Goal: Information Seeking & Learning: Learn about a topic

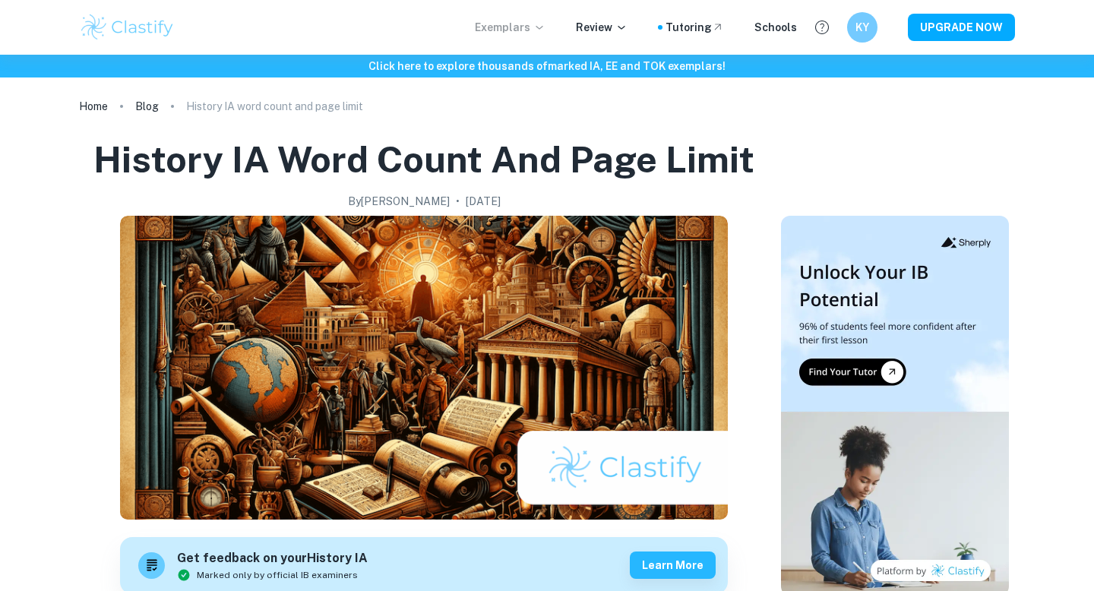
click at [516, 27] on p "Exemplars" at bounding box center [510, 27] width 71 height 17
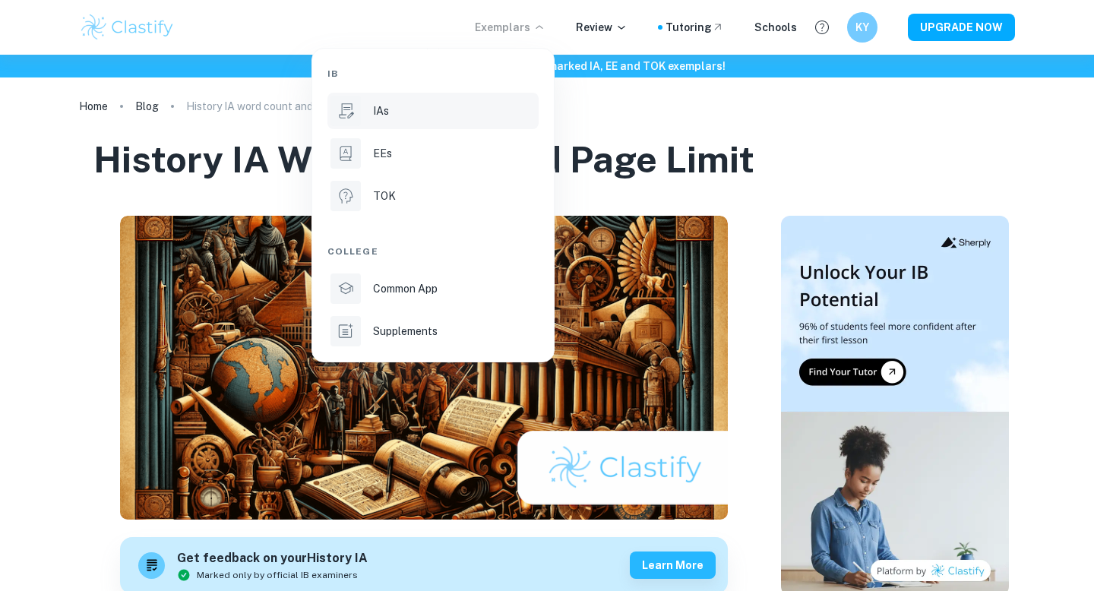
click at [396, 111] on div "IAs" at bounding box center [454, 111] width 163 height 17
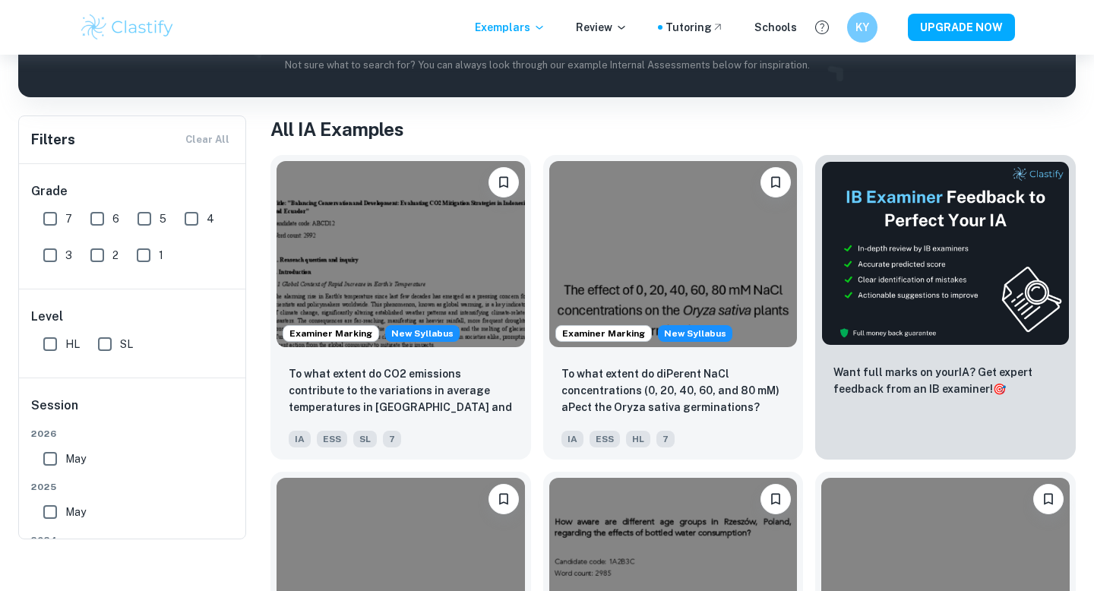
scroll to position [183, 0]
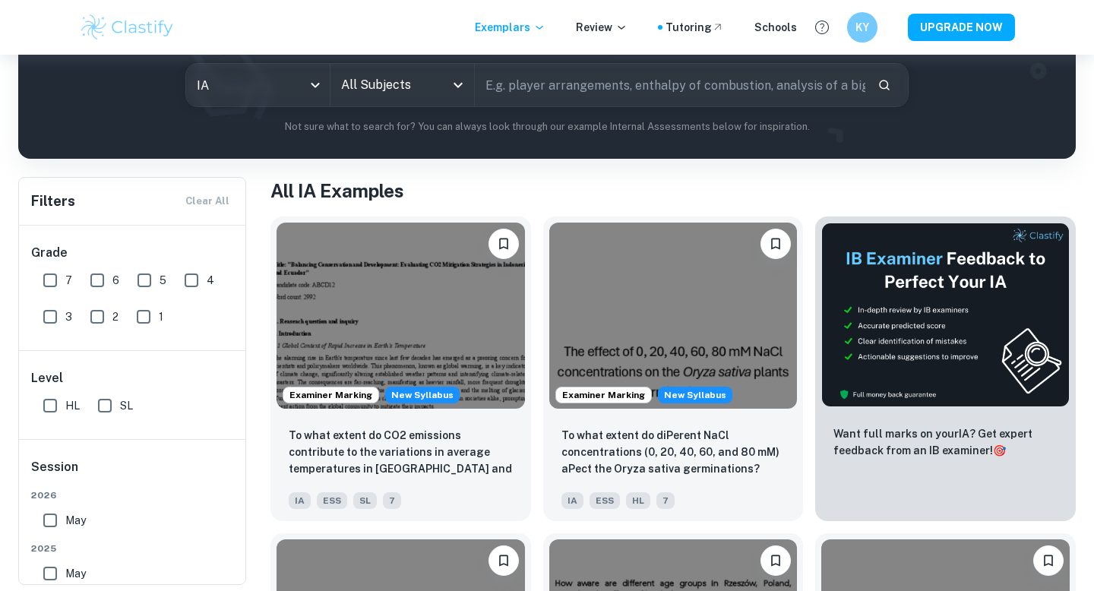
click at [392, 90] on input "All Subjects" at bounding box center [390, 85] width 107 height 29
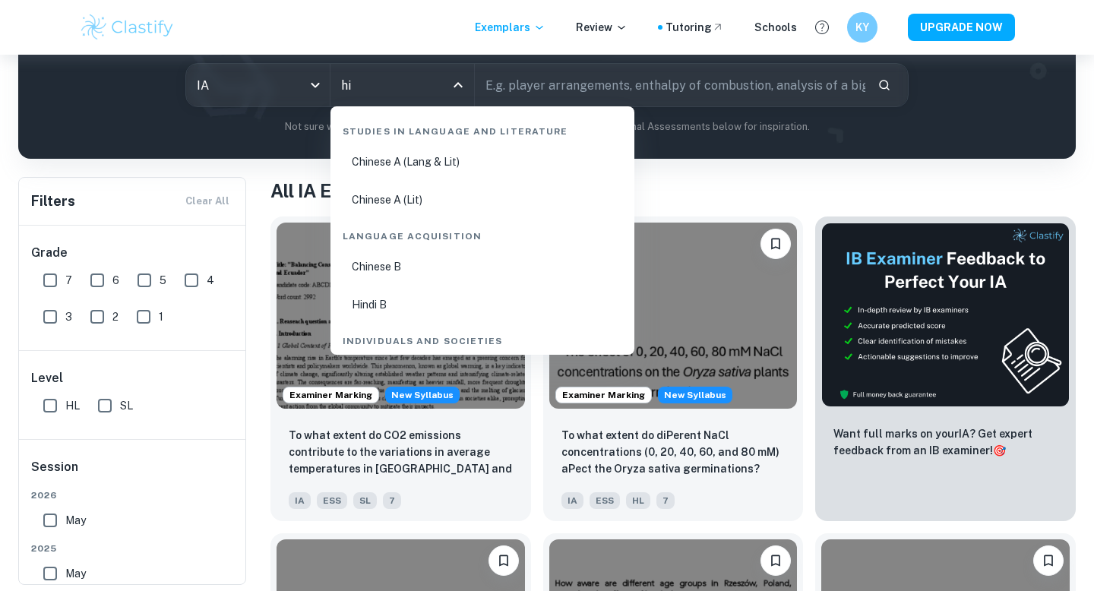
click at [409, 114] on div "Studies in Language and Literature" at bounding box center [482, 128] width 292 height 32
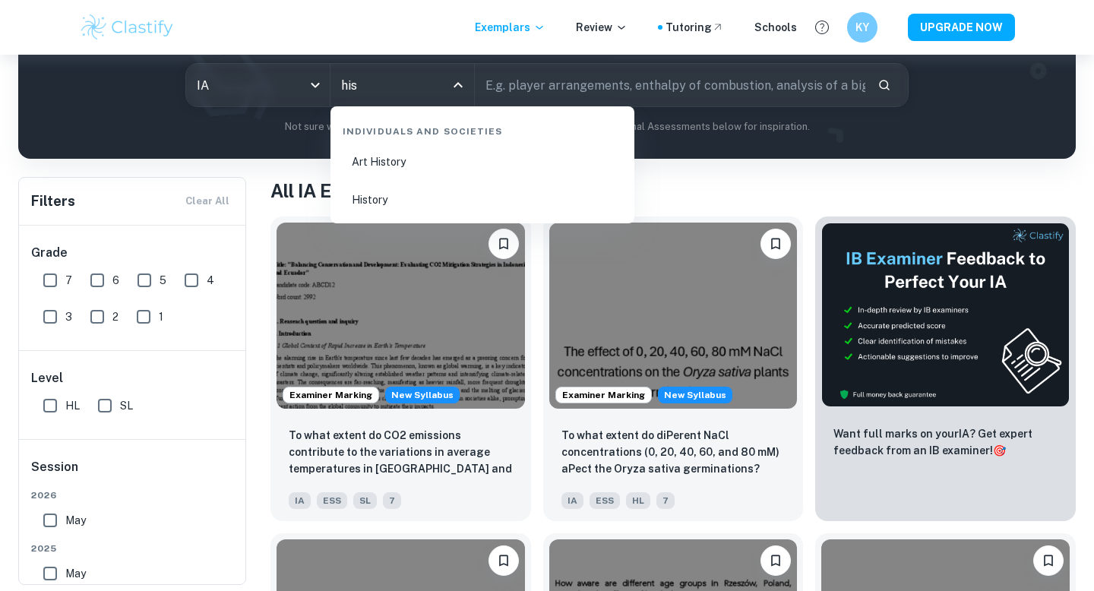
click at [355, 194] on li "History" at bounding box center [482, 199] width 292 height 35
type input "History"
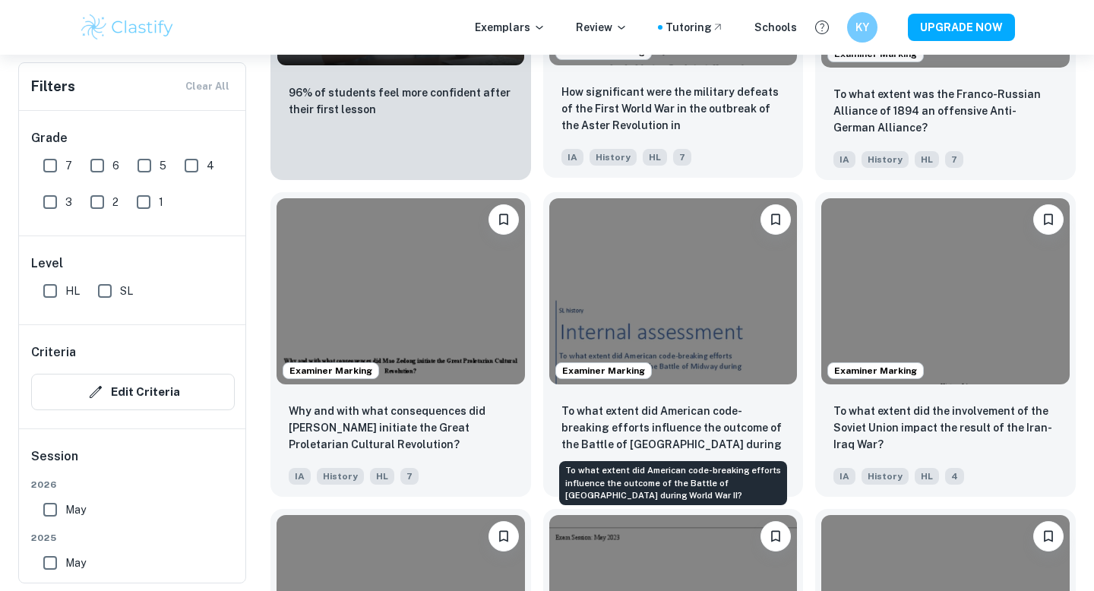
scroll to position [1299, 0]
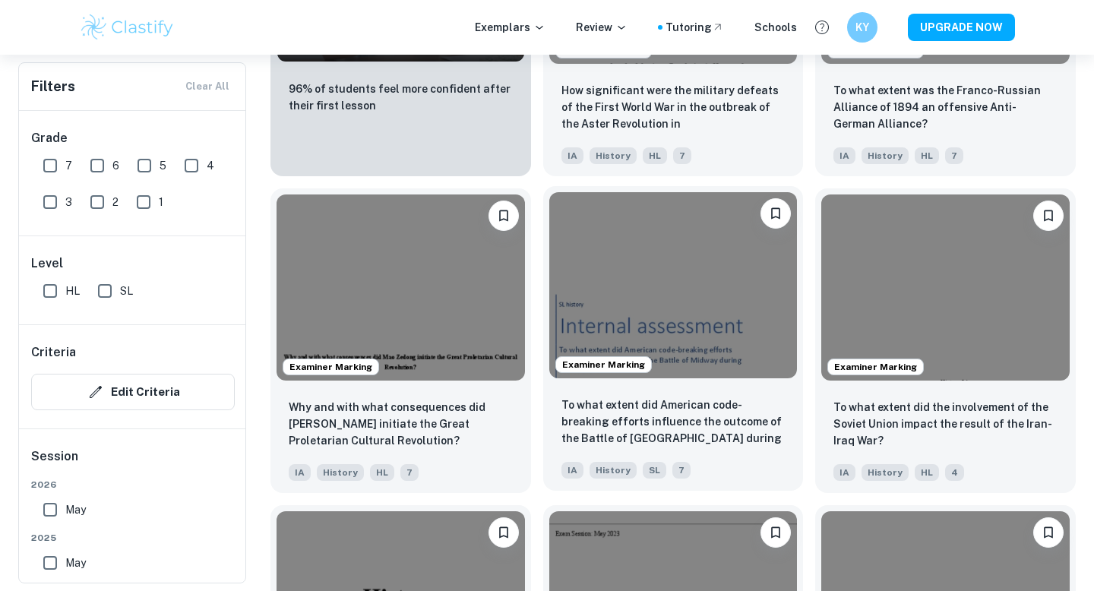
click at [655, 336] on img at bounding box center [673, 285] width 248 height 186
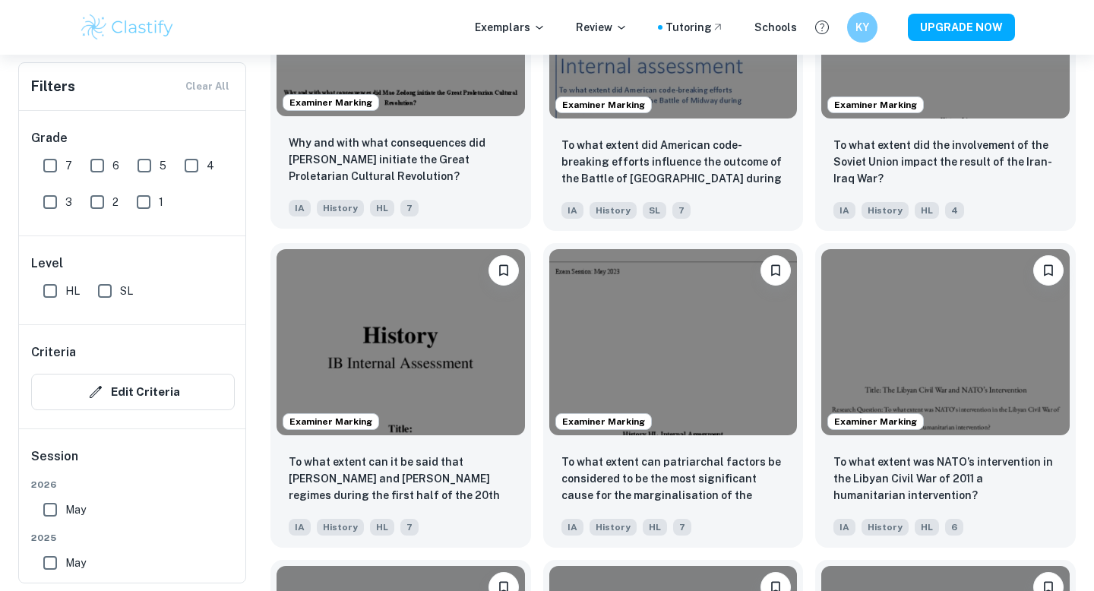
scroll to position [1564, 0]
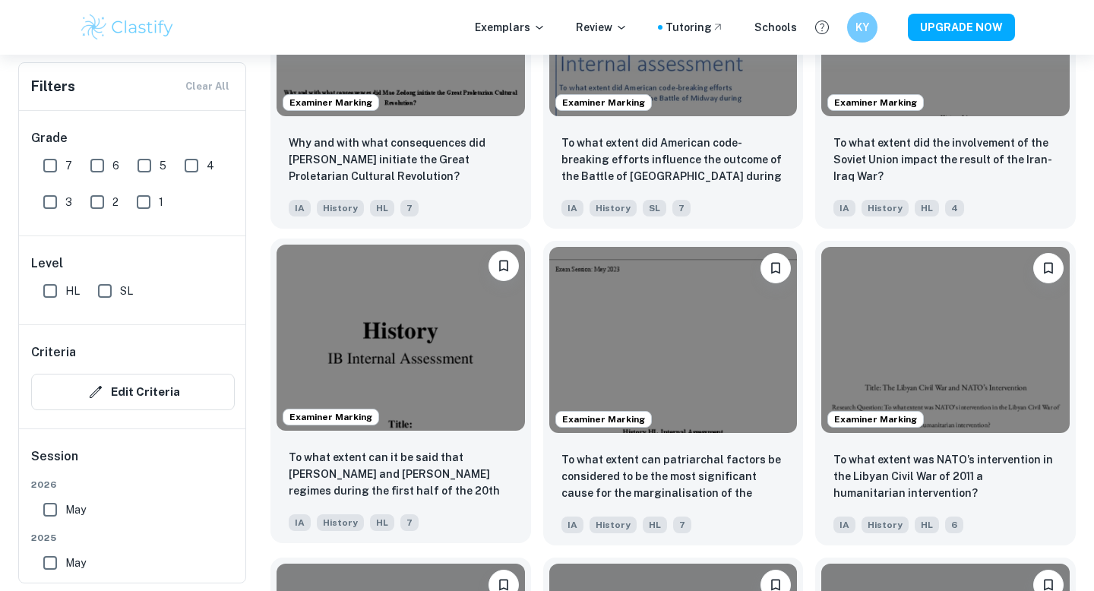
click at [438, 336] on img at bounding box center [400, 338] width 248 height 186
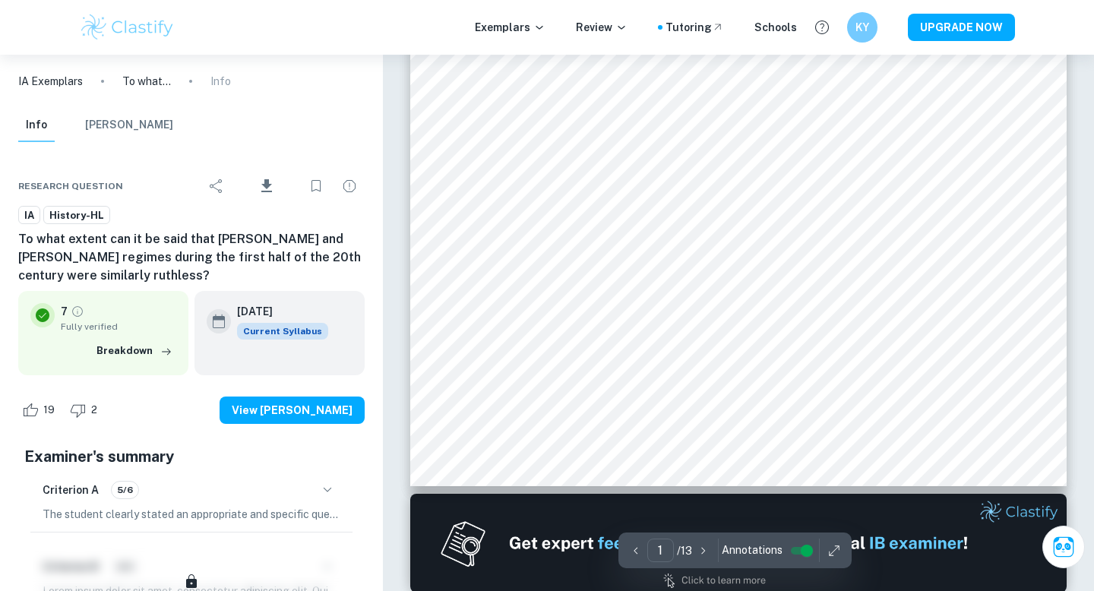
scroll to position [520, 0]
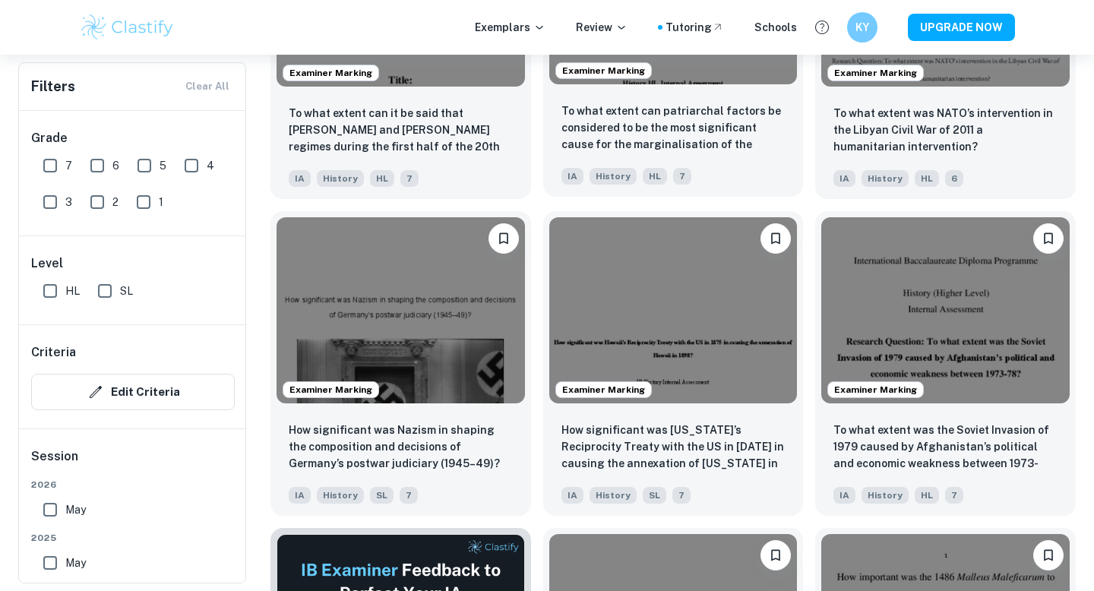
scroll to position [1959, 0]
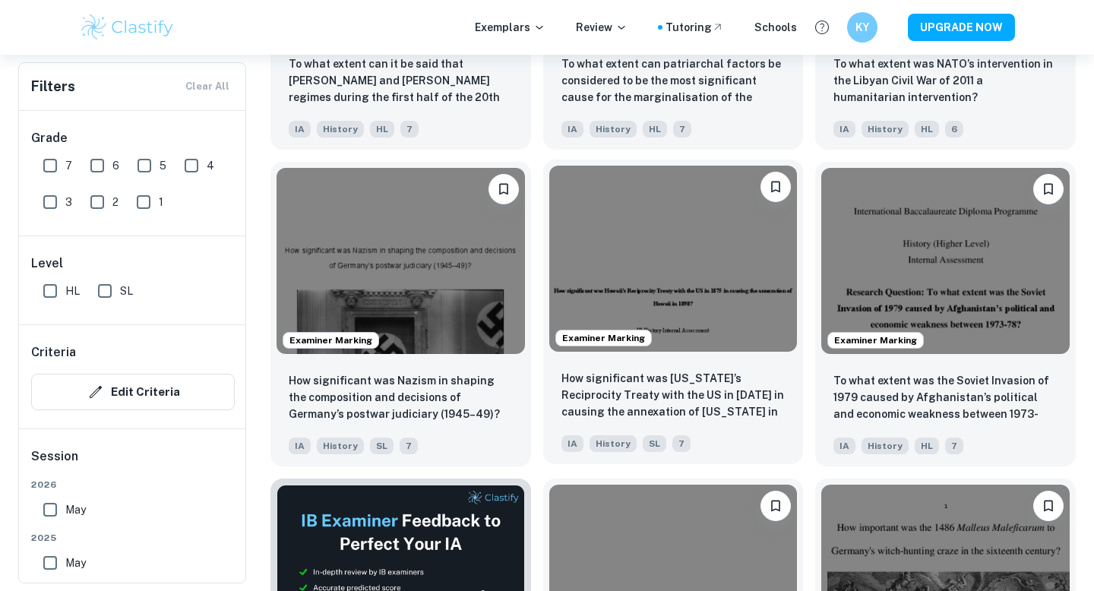
click at [686, 273] on img at bounding box center [673, 259] width 248 height 186
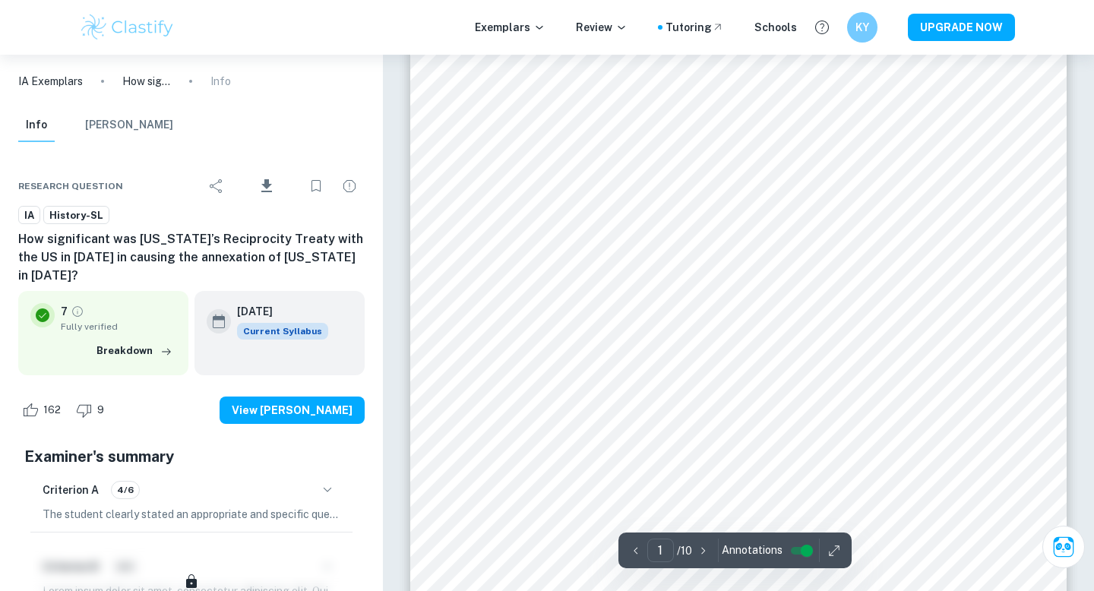
scroll to position [194, 0]
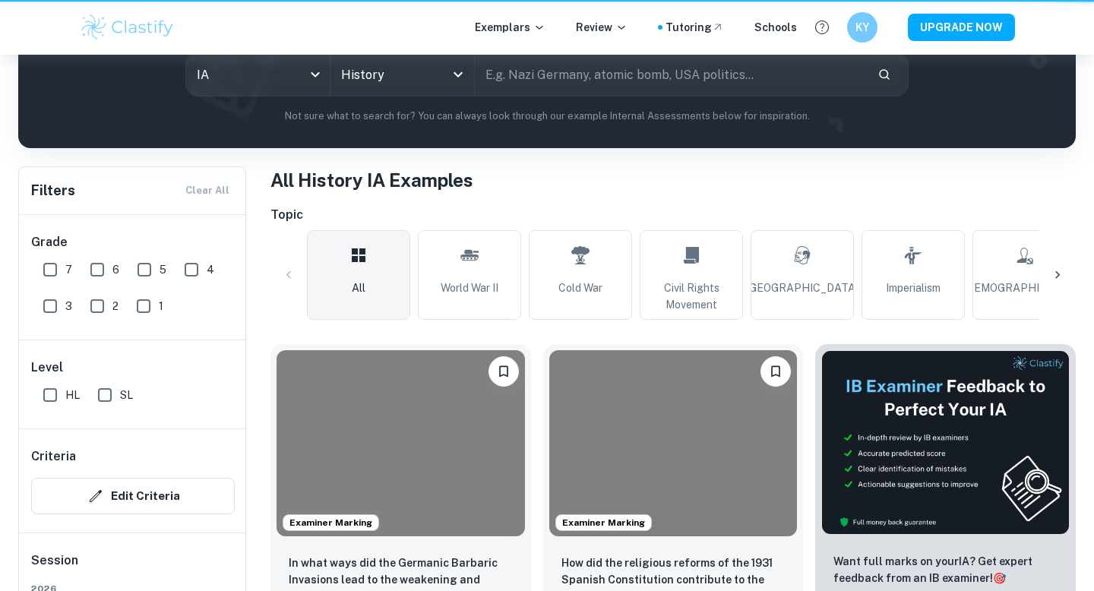
scroll to position [1959, 0]
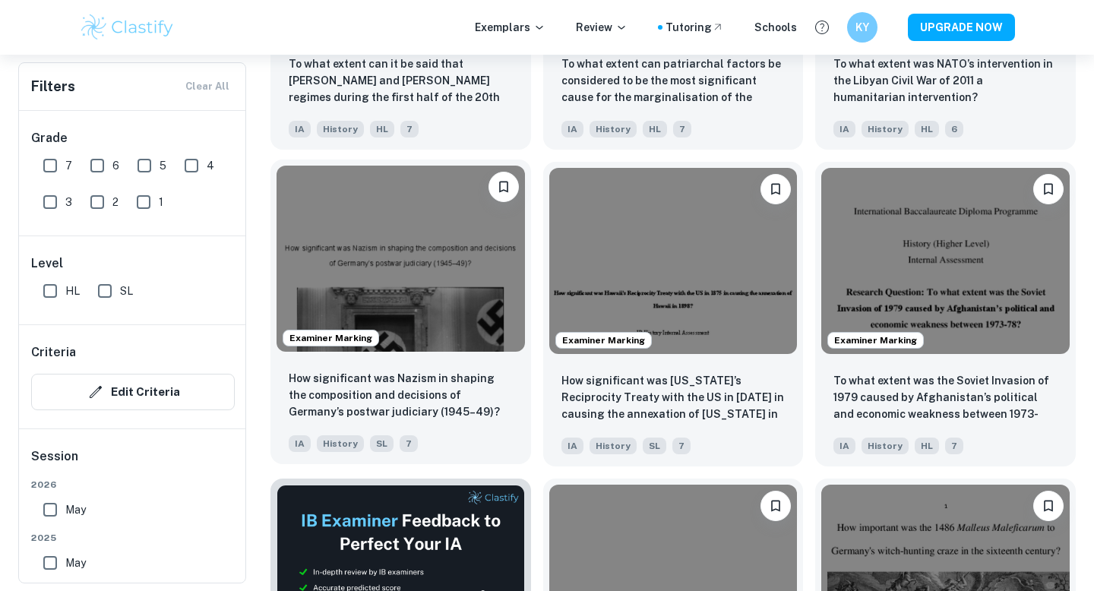
click at [437, 291] on img at bounding box center [400, 259] width 248 height 186
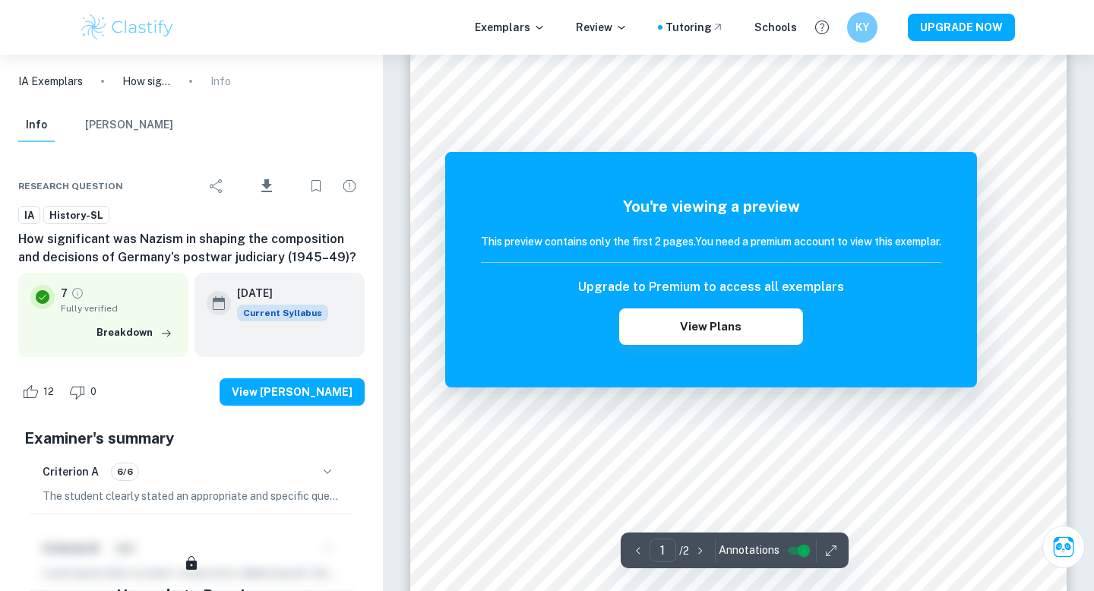
scroll to position [300, 0]
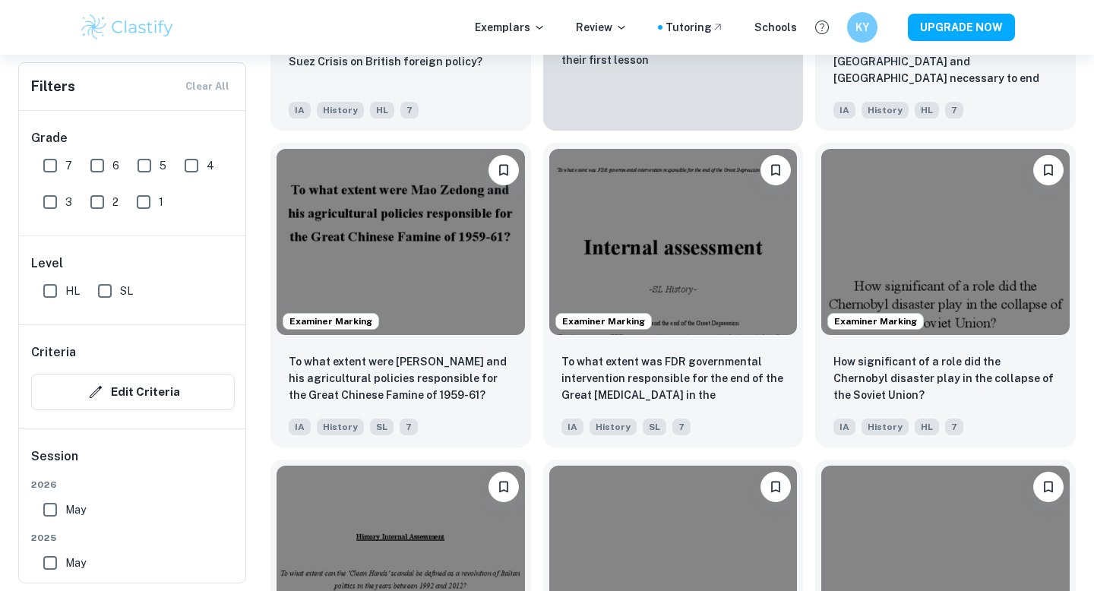
scroll to position [2929, 0]
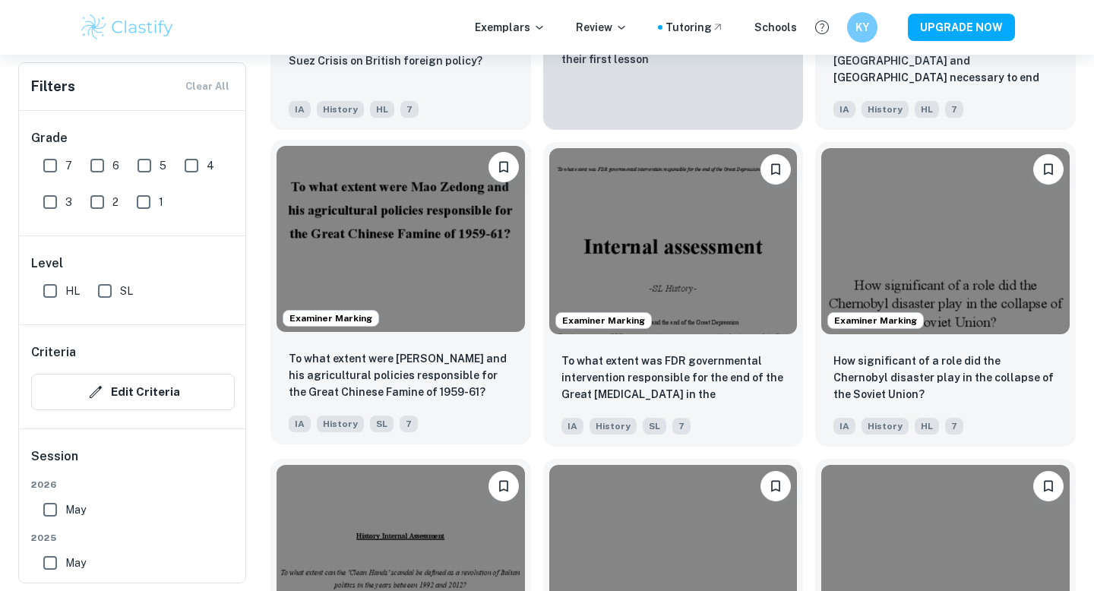
click at [440, 267] on img at bounding box center [400, 239] width 248 height 186
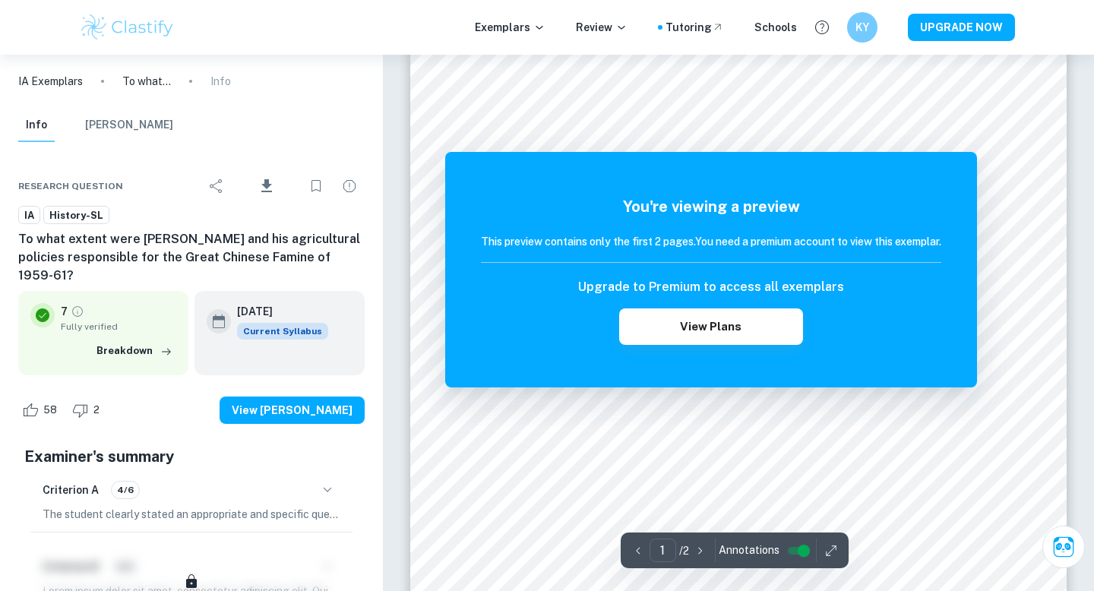
scroll to position [395, 0]
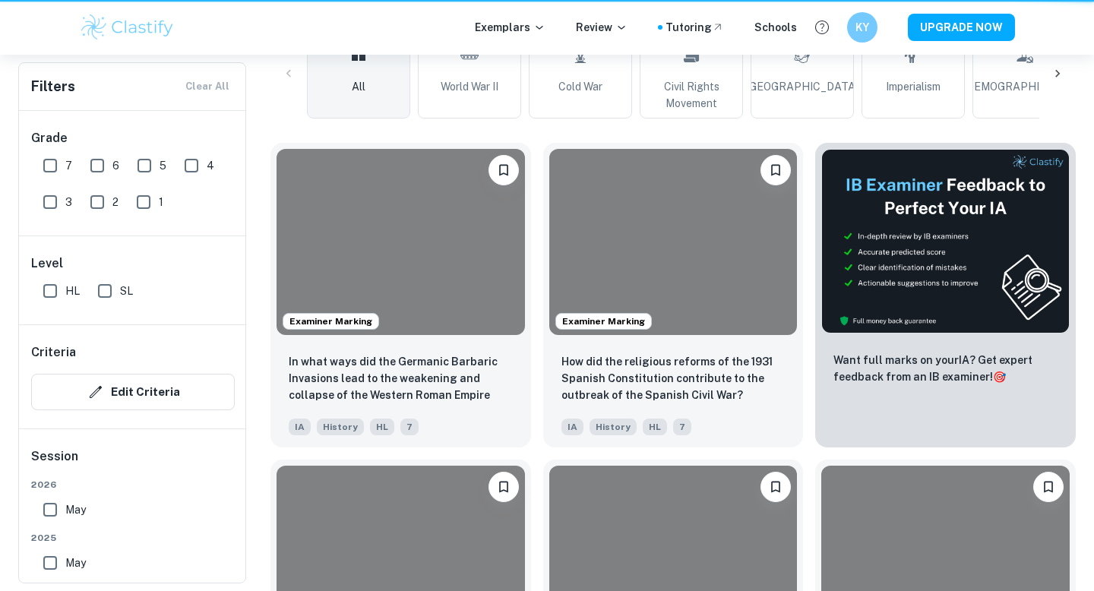
scroll to position [2929, 0]
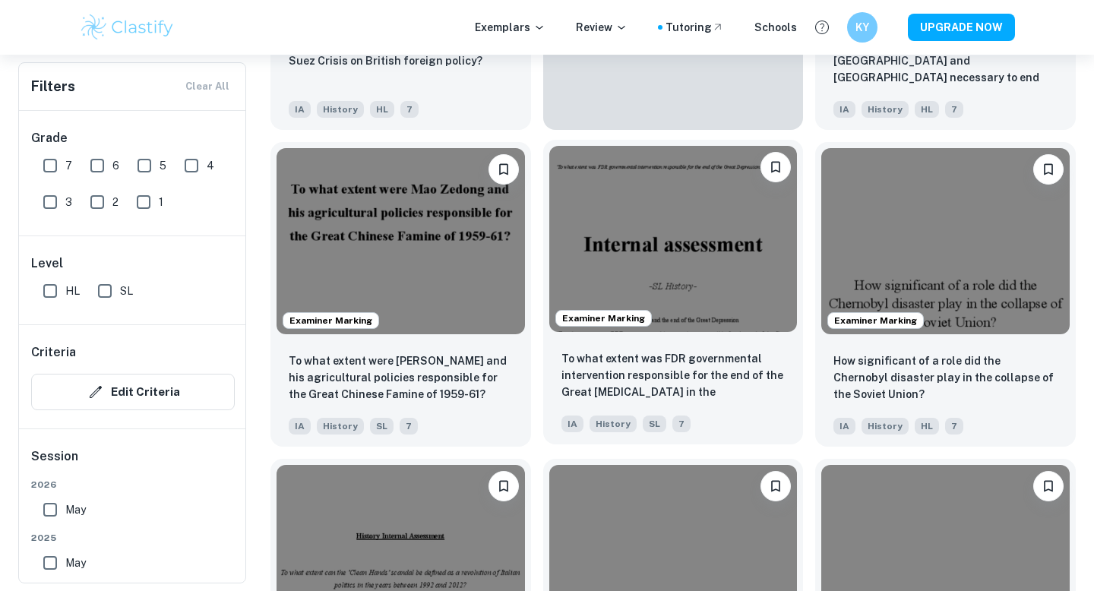
click at [640, 260] on img at bounding box center [673, 239] width 248 height 186
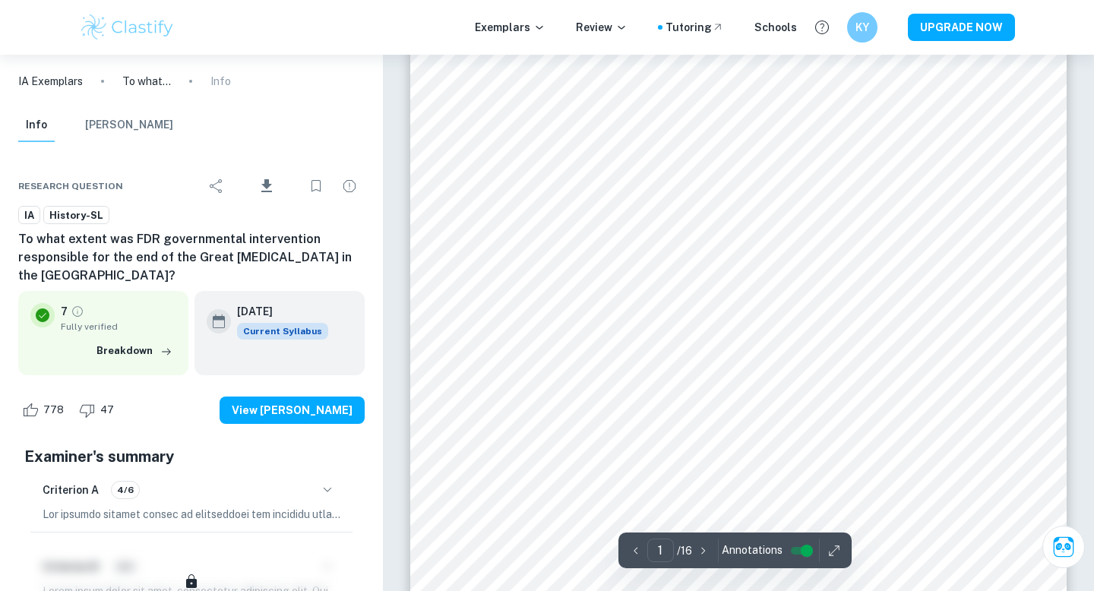
scroll to position [200, 0]
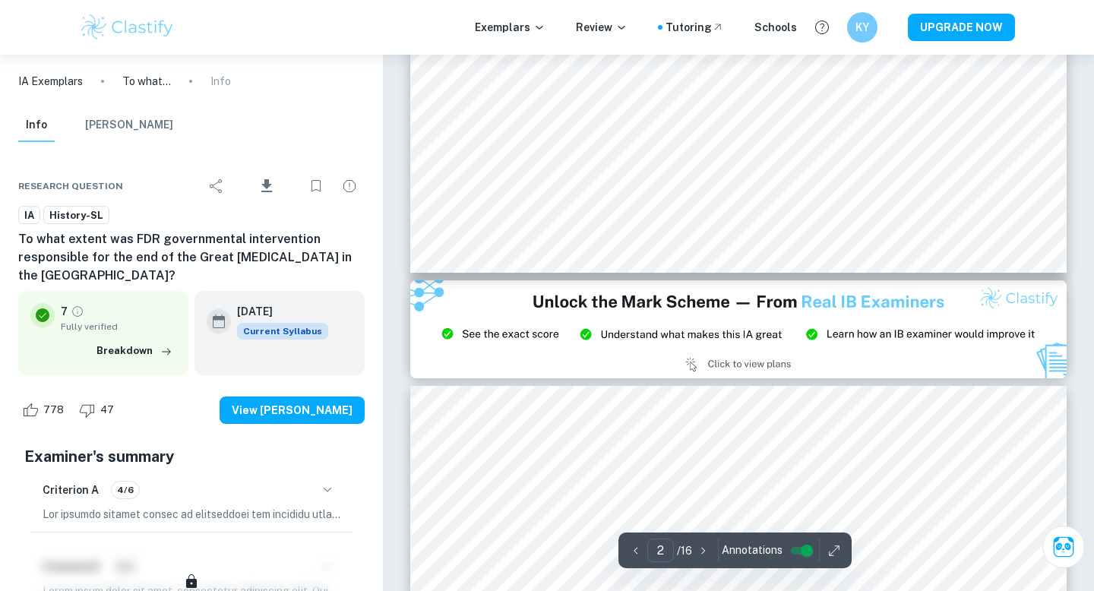
type input "3"
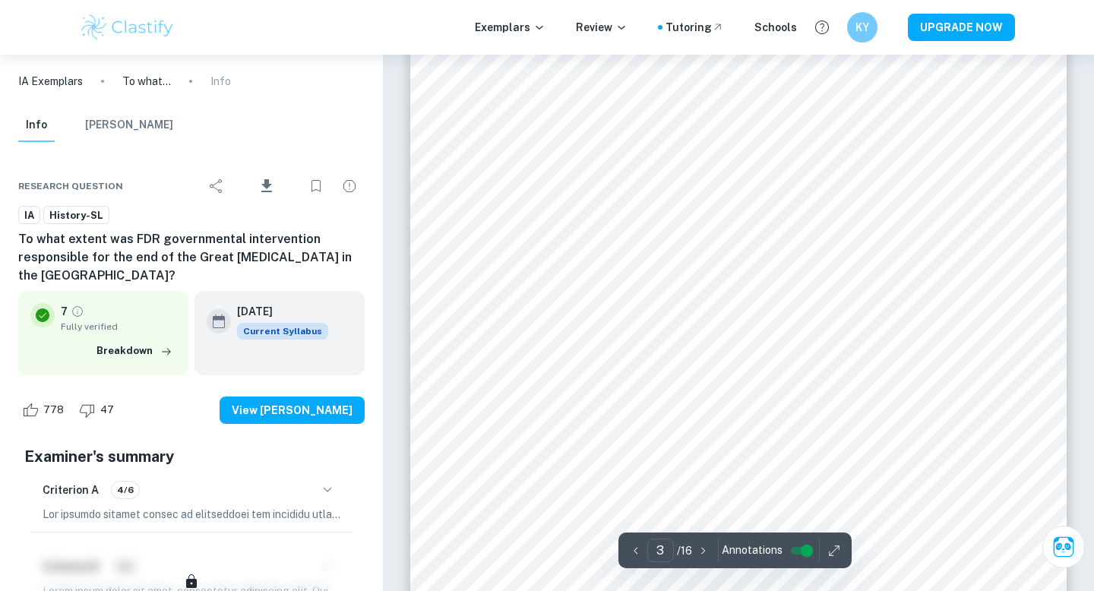
scroll to position [2119, 0]
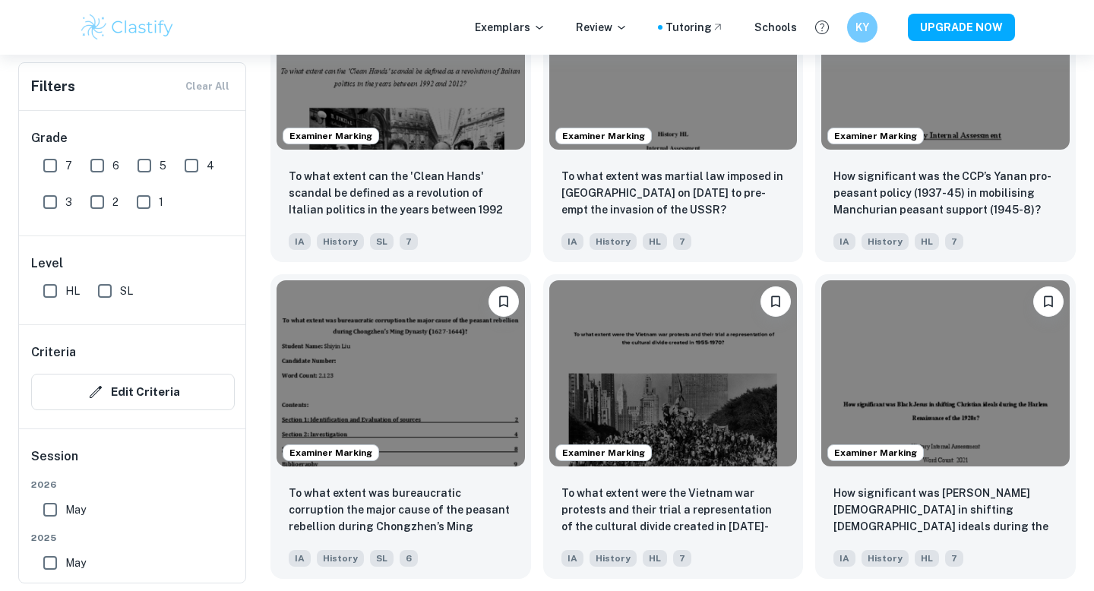
scroll to position [3432, 0]
